Goal: Task Accomplishment & Management: Use online tool/utility

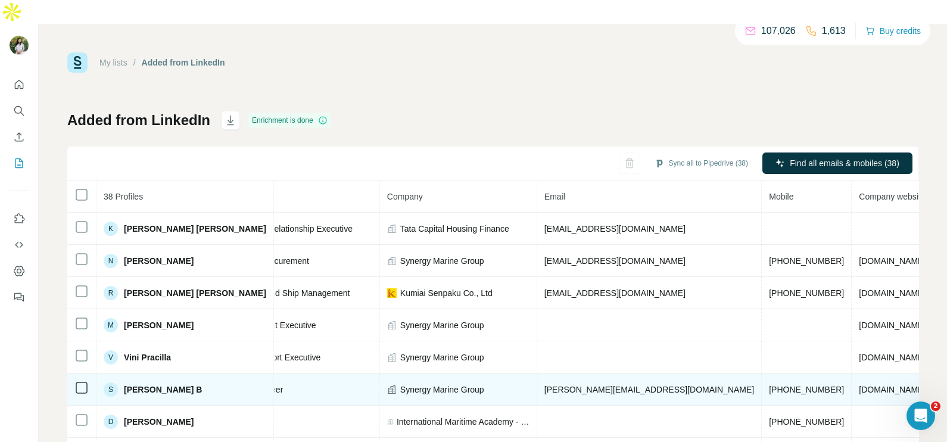
scroll to position [0, 195]
drag, startPoint x: 710, startPoint y: 363, endPoint x: 646, endPoint y: 365, distance: 64.3
click at [758, 373] on td "[PHONE_NUMBER]" at bounding box center [803, 389] width 90 height 32
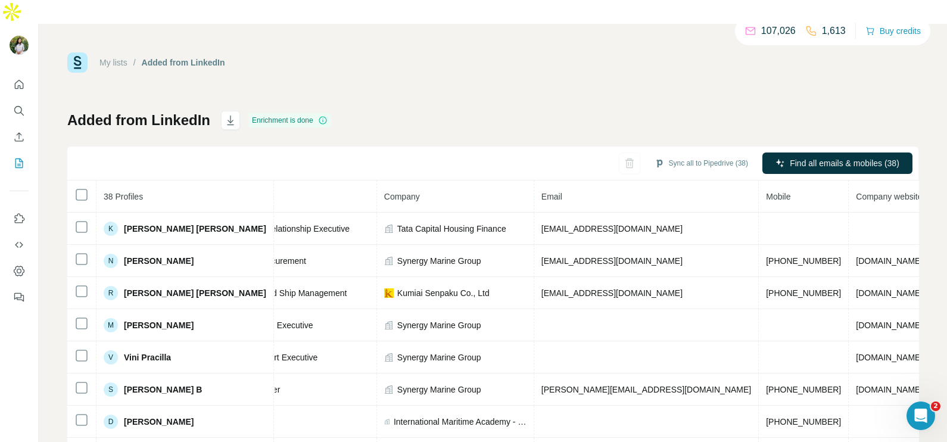
click at [389, 111] on div "Added from LinkedIn Enrichment is done Sync all to Pipedrive (38) Find all emai…" at bounding box center [492, 303] width 851 height 384
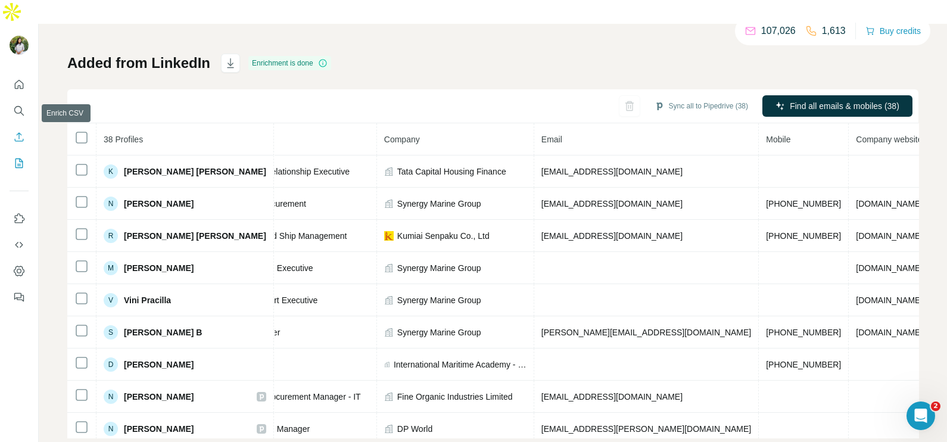
click at [18, 131] on icon "Enrich CSV" at bounding box center [19, 137] width 12 height 12
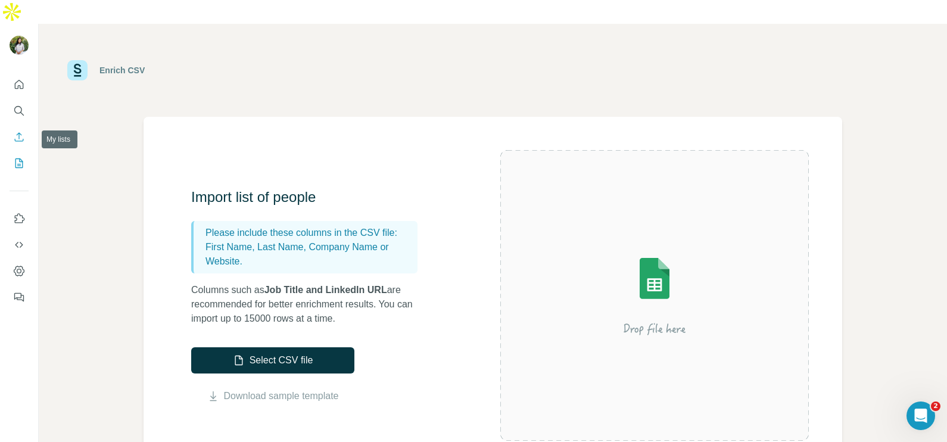
click at [14, 157] on icon "My lists" at bounding box center [19, 163] width 12 height 12
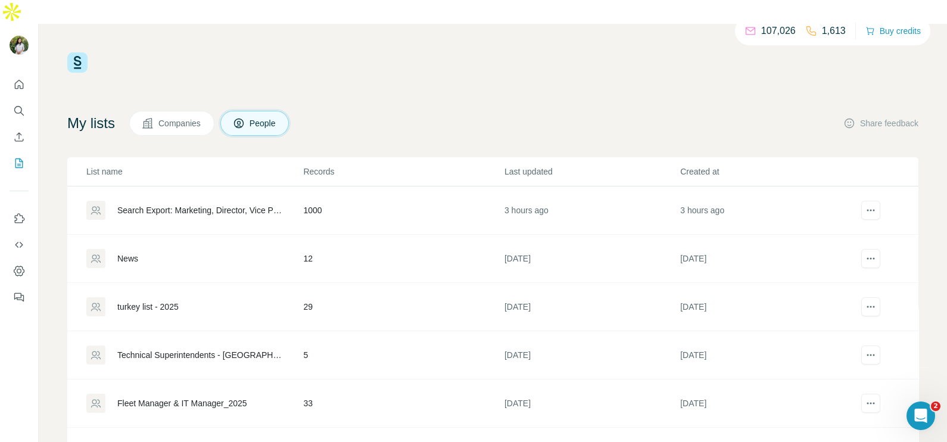
scroll to position [188, 0]
